Goal: Information Seeking & Learning: Learn about a topic

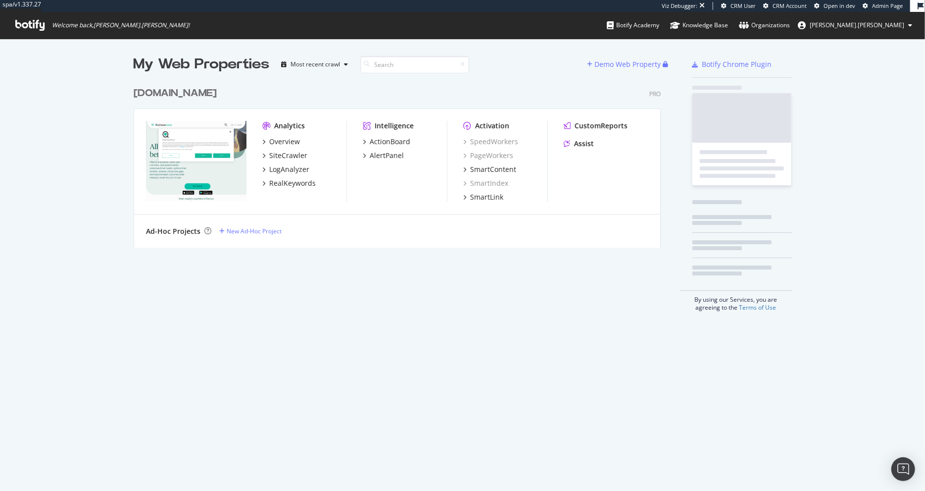
scroll to position [173, 535]
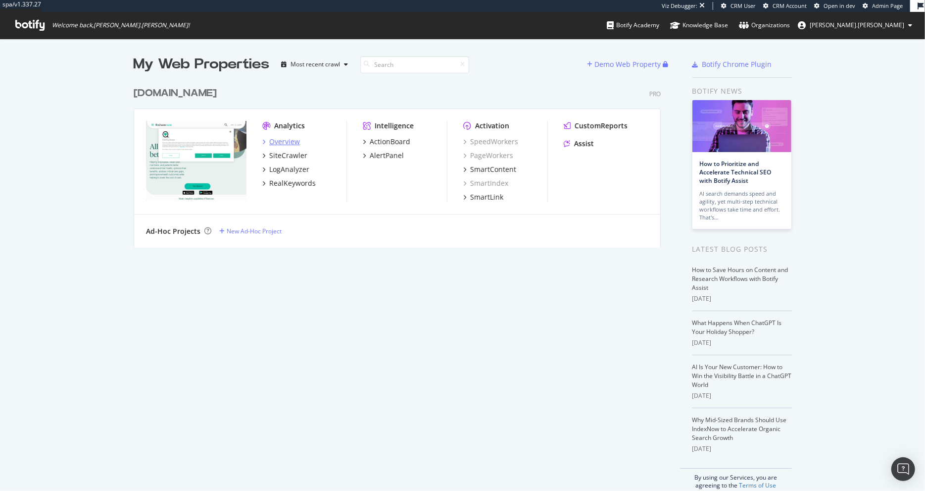
click at [288, 139] on div "Overview" at bounding box center [284, 142] width 31 height 10
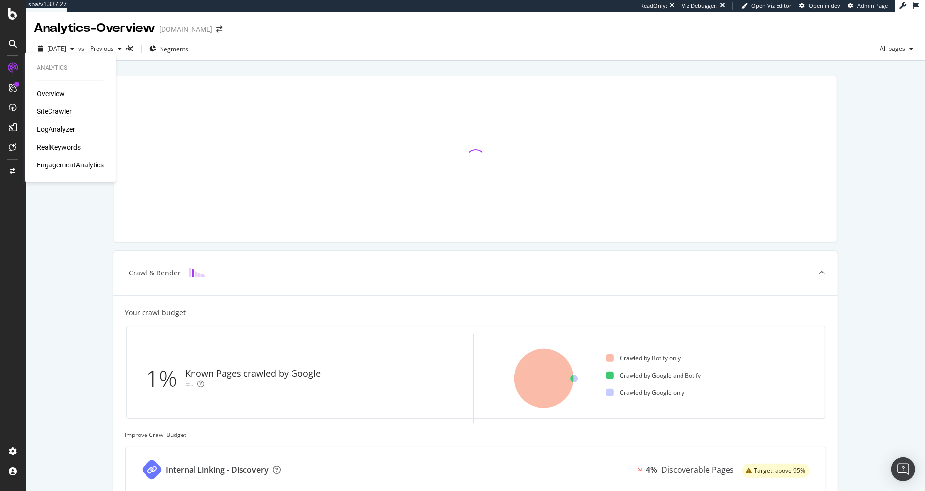
click at [58, 110] on div "SiteCrawler" at bounding box center [54, 111] width 35 height 10
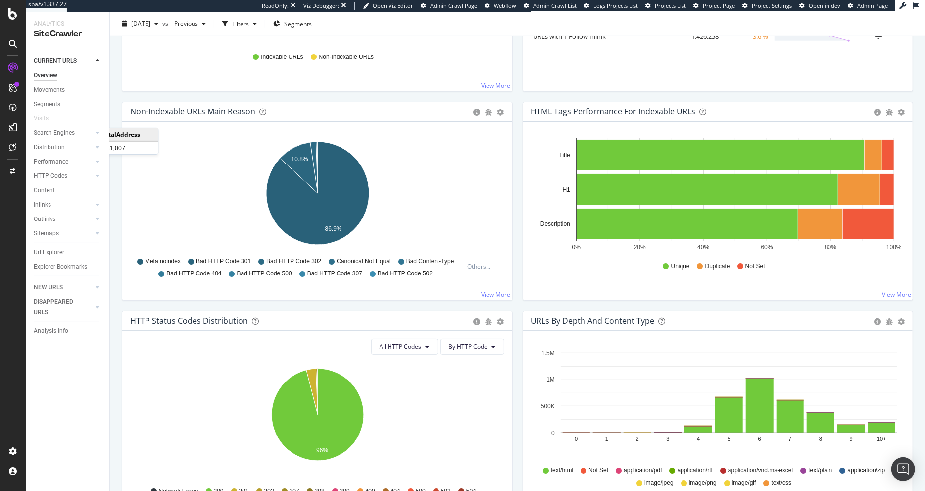
scroll to position [264, 0]
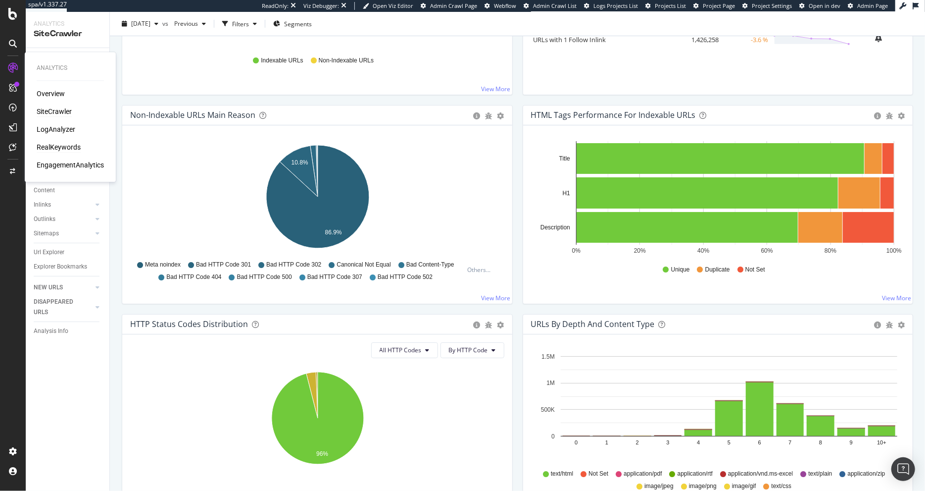
click at [50, 149] on div "RealKeywords" at bounding box center [59, 147] width 44 height 10
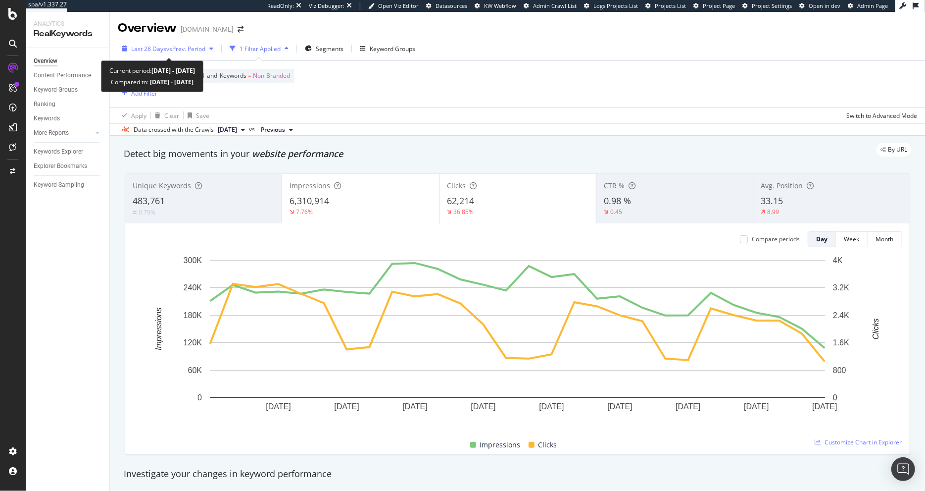
click at [175, 44] on div "Last 28 Days vs Prev. Period" at bounding box center [168, 48] width 100 height 15
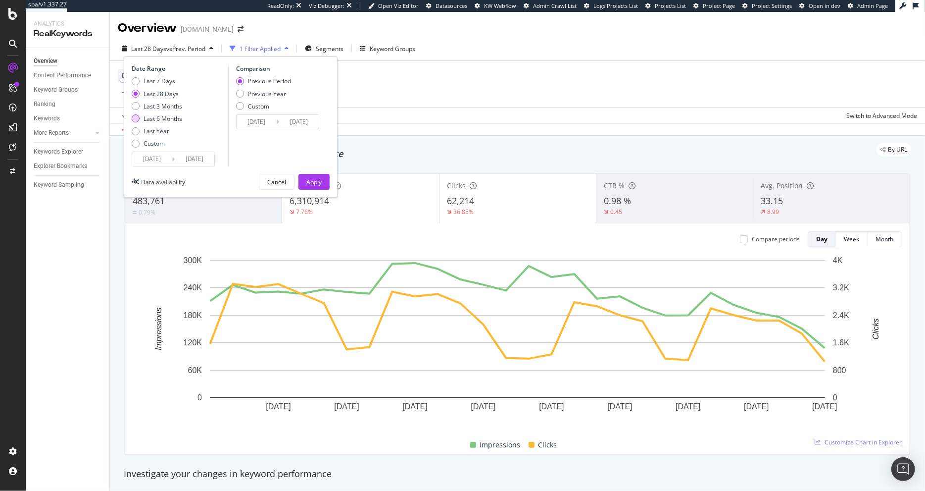
click at [168, 115] on div "Last 6 Months" at bounding box center [163, 118] width 39 height 8
type input "[DATE]"
click at [317, 185] on div "Apply" at bounding box center [313, 182] width 15 height 8
